Goal: Task Accomplishment & Management: Complete application form

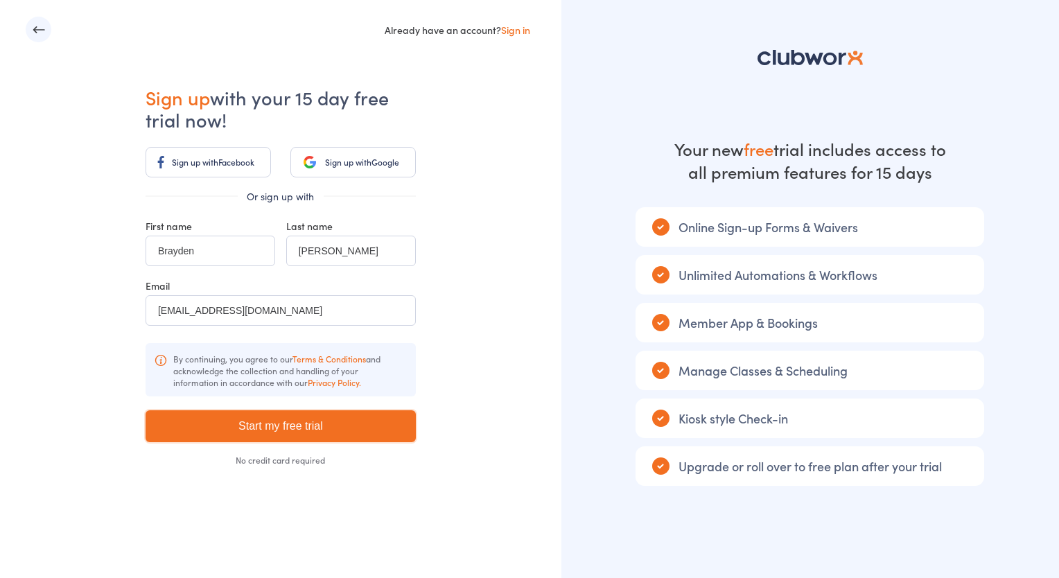
click at [324, 428] on input "Start my free trial" at bounding box center [281, 426] width 270 height 32
type input "Please wait ..."
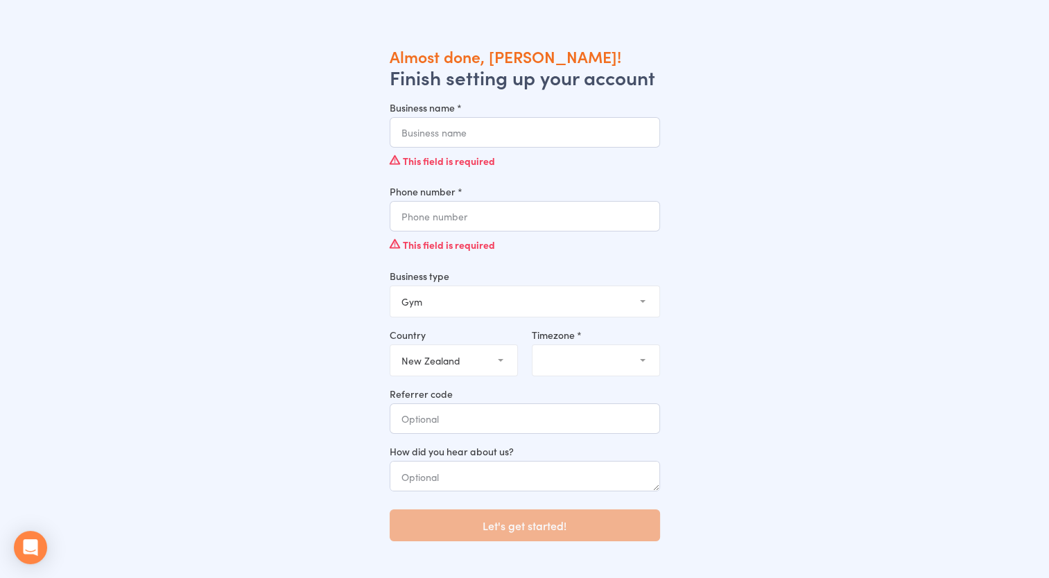
click at [623, 279] on div "Business type Gym Studio Martial Arts Yoga School Dance School Pole Dance Perso…" at bounding box center [525, 293] width 270 height 49
select select "2"
click at [390, 286] on select "Gym Studio Martial Arts Yoga School Dance School Pole Dance Personal Trainer Cr…" at bounding box center [524, 301] width 269 height 31
click at [498, 368] on select "United Arab Emirates (the) Austria Australia Belgium Bahrain Canada Switzerland…" at bounding box center [453, 360] width 127 height 31
select select "AU"
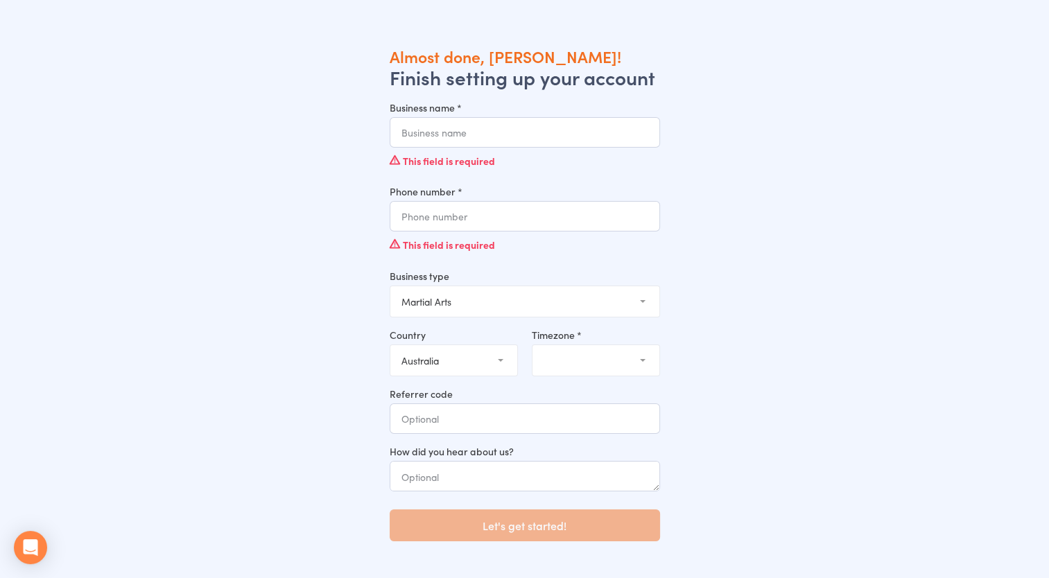
click at [390, 345] on select "United Arab Emirates (the) Austria Australia Belgium Bahrain Canada Switzerland…" at bounding box center [453, 360] width 127 height 31
select select "4"
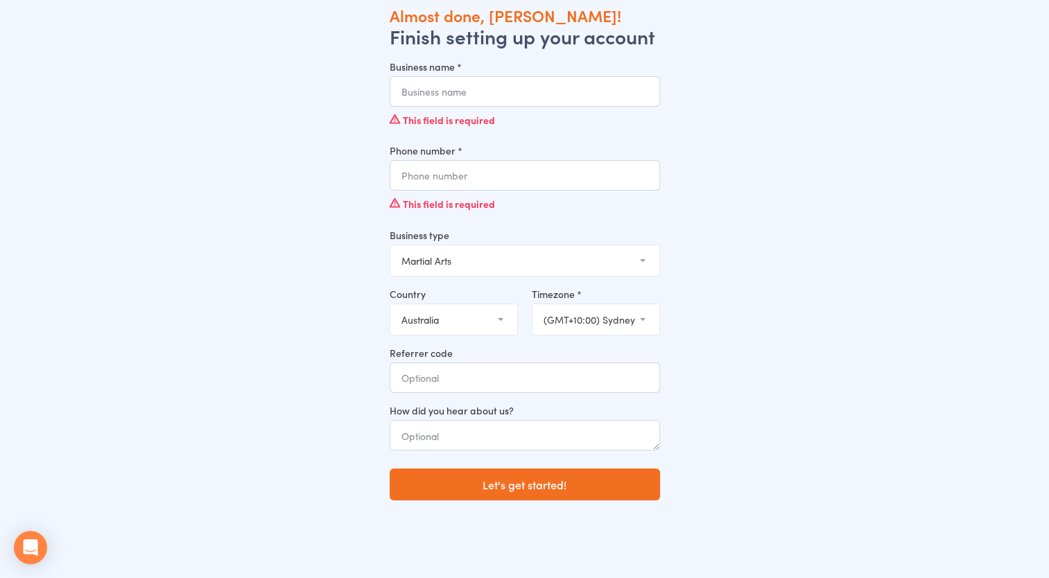
scroll to position [46, 0]
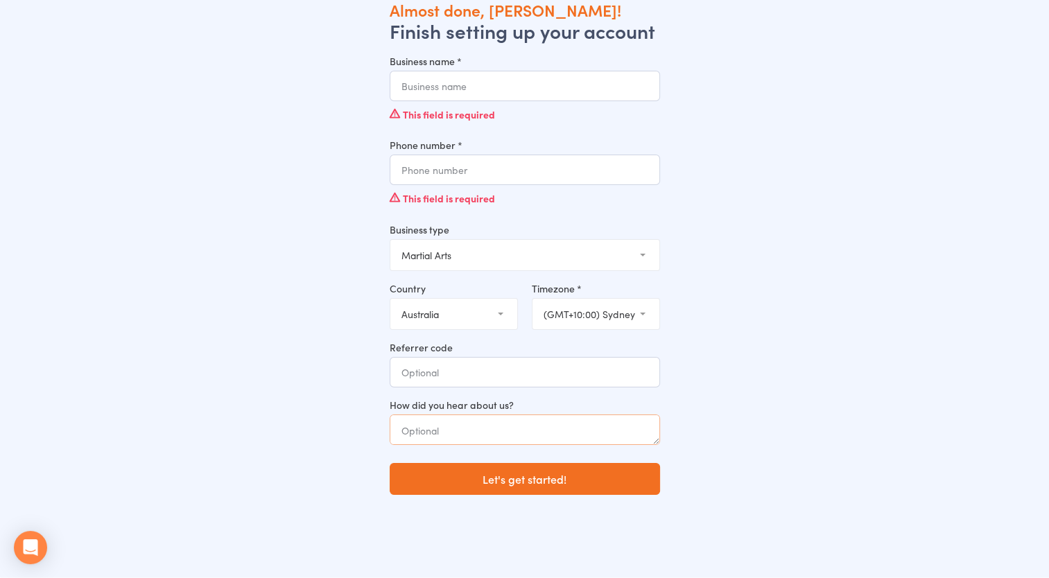
drag, startPoint x: 639, startPoint y: 418, endPoint x: 638, endPoint y: 426, distance: 7.8
click at [639, 419] on textarea at bounding box center [525, 430] width 270 height 31
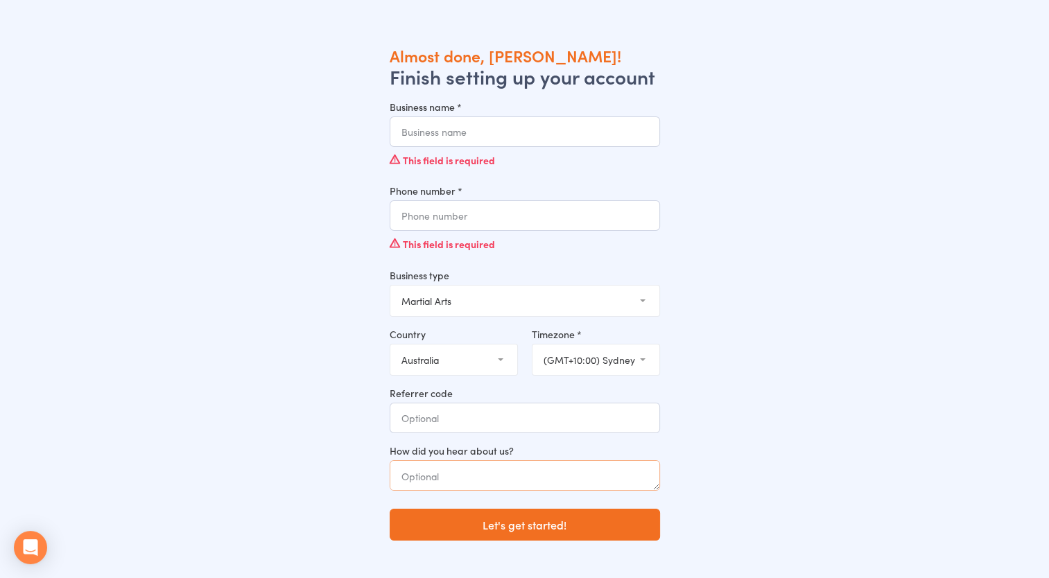
scroll to position [0, 0]
